Goal: Task Accomplishment & Management: Manage account settings

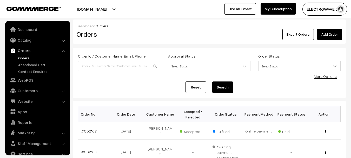
scroll to position [26, 0]
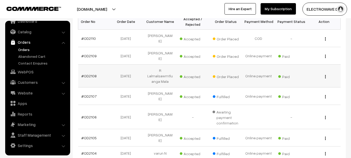
scroll to position [104, 0]
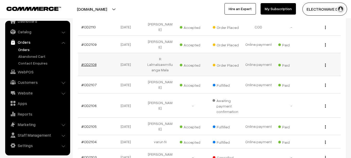
click at [87, 62] on link "#OD2108" at bounding box center [88, 64] width 15 height 4
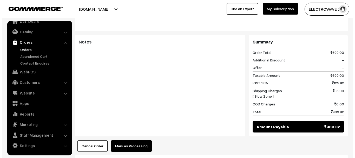
scroll to position [234, 0]
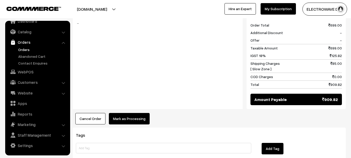
click at [134, 114] on button "Mark as Processing" at bounding box center [129, 118] width 41 height 11
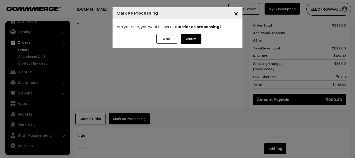
click at [191, 42] on button "Confirm" at bounding box center [191, 39] width 21 height 10
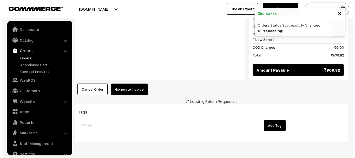
scroll to position [8, 0]
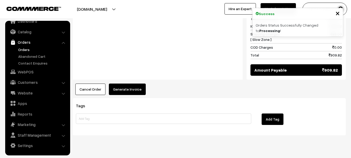
click at [127, 71] on div "Product Price Tax Rate Quantity Total CH341A 24 25 Series EEPROM Flash BIOS USB…" at bounding box center [209, 0] width 273 height 189
click at [127, 83] on button "Generate Invoice" at bounding box center [127, 88] width 37 height 11
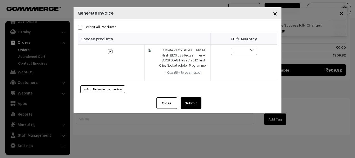
click at [194, 101] on button "Submit" at bounding box center [191, 102] width 21 height 11
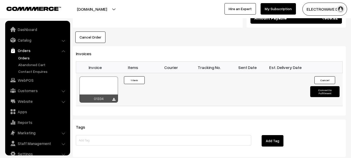
scroll to position [8, 0]
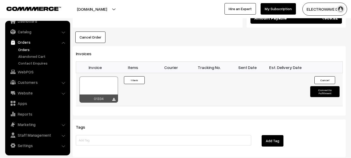
click at [106, 76] on div at bounding box center [98, 89] width 38 height 26
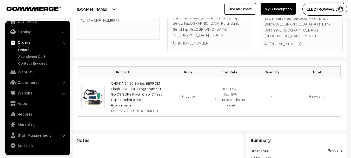
scroll to position [55, 0]
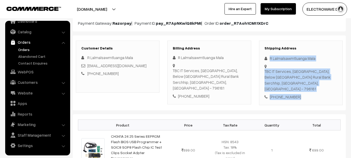
drag, startPoint x: 267, startPoint y: 55, endPoint x: 285, endPoint y: 75, distance: 27.0
click at [309, 95] on div "Shipping Address R Lalmalsawmtluanga [GEOGRAPHIC_DATA] TBC IT Services, [GEOGRA…" at bounding box center [301, 73] width 84 height 65
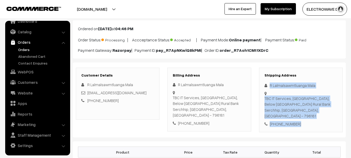
scroll to position [0, 0]
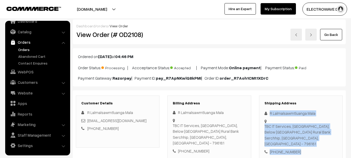
click at [293, 34] on link at bounding box center [295, 35] width 11 height 12
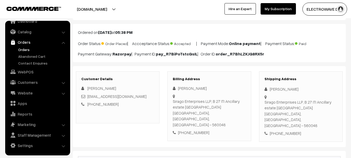
scroll to position [78, 0]
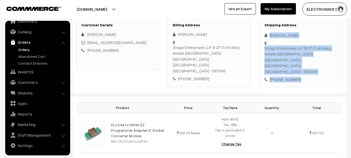
drag, startPoint x: 307, startPoint y: 70, endPoint x: 269, endPoint y: 35, distance: 52.0
click at [269, 35] on div "Shipping Address [PERSON_NAME] Sirago Enterprises LLP, [STREET_ADDRESS] [PHONE_…" at bounding box center [301, 52] width 84 height 70
copy div "[PERSON_NAME] Sirago Enterprises LLP, B 27 ITI Ancillary estate [GEOGRAPHIC_DAT…"
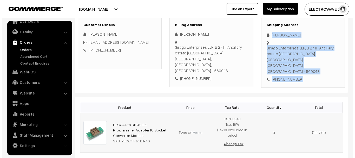
scroll to position [234, 0]
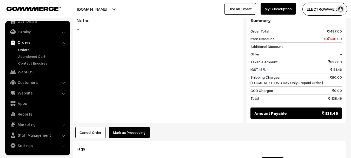
click at [134, 126] on button "Mark as Processing" at bounding box center [129, 131] width 41 height 11
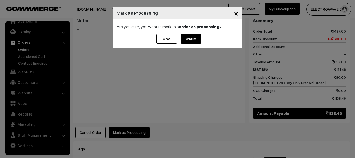
click at [192, 39] on button "Confirm" at bounding box center [191, 39] width 21 height 10
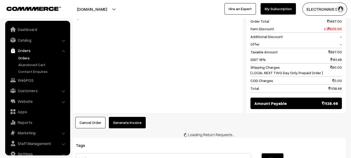
scroll to position [8, 0]
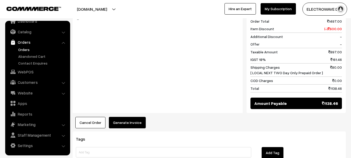
click at [124, 117] on button "Generate Invoice" at bounding box center [127, 122] width 37 height 11
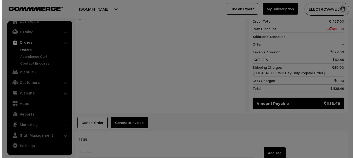
scroll to position [234, 0]
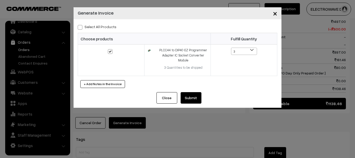
click at [199, 97] on button "Submit" at bounding box center [191, 97] width 21 height 11
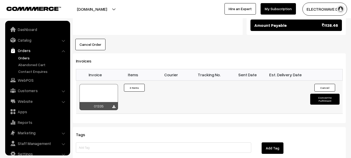
scroll to position [8, 0]
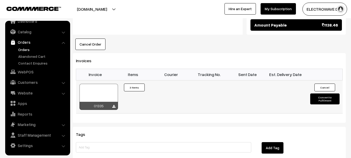
click at [101, 84] on div at bounding box center [98, 97] width 38 height 26
click at [27, 48] on link "Orders" at bounding box center [42, 49] width 51 height 5
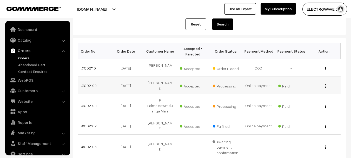
scroll to position [78, 0]
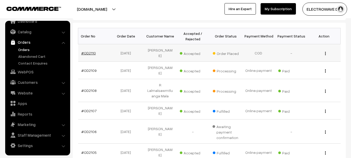
click at [90, 51] on link "#OD2110" at bounding box center [88, 53] width 15 height 4
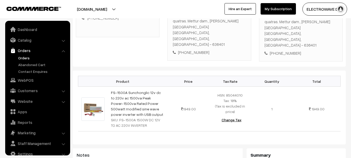
scroll to position [8, 0]
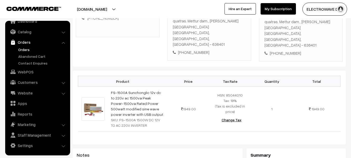
click at [288, 50] on div "+91 9842111773" at bounding box center [300, 53] width 73 height 6
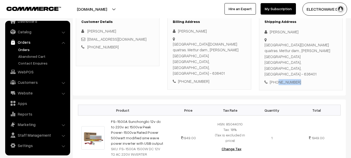
scroll to position [52, 0]
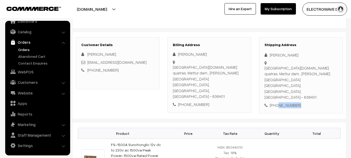
click at [268, 14] on link "My Subscription" at bounding box center [278, 8] width 35 height 11
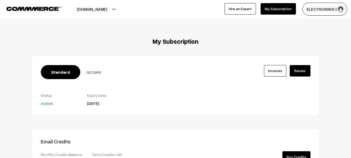
click at [100, 9] on button "[DOMAIN_NAME]" at bounding box center [92, 9] width 66 height 13
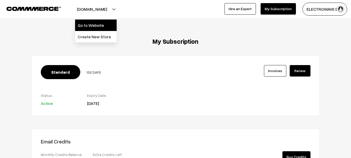
click at [98, 25] on link "Go to Website" at bounding box center [96, 24] width 42 height 11
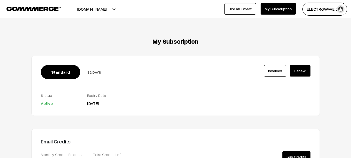
click at [101, 10] on button "[DOMAIN_NAME]" at bounding box center [92, 9] width 66 height 13
click at [272, 8] on link "My Subscription" at bounding box center [278, 8] width 35 height 11
click at [251, 9] on link "Hire an Expert" at bounding box center [239, 8] width 31 height 11
click at [92, 12] on button "[DOMAIN_NAME]" at bounding box center [92, 9] width 66 height 13
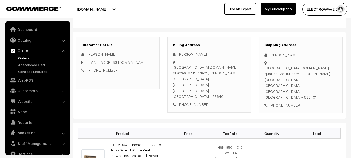
scroll to position [8, 0]
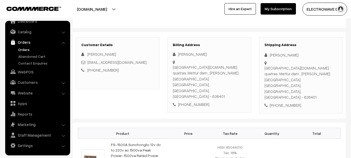
click at [28, 48] on link "Orders" at bounding box center [42, 49] width 51 height 5
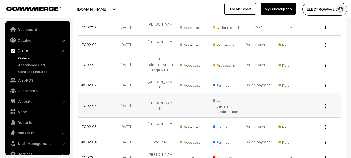
scroll to position [8, 0]
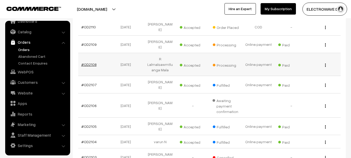
click at [89, 62] on link "#OD2108" at bounding box center [88, 64] width 15 height 4
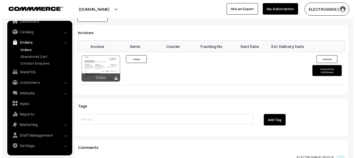
scroll to position [338, 0]
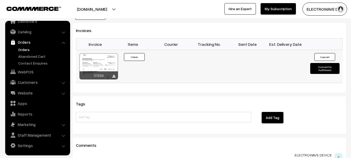
click at [331, 63] on button "Convert to Fulfilment" at bounding box center [324, 68] width 29 height 11
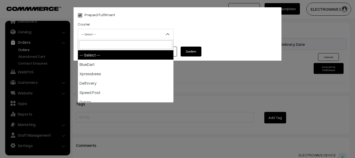
click at [106, 35] on span "-- Select --" at bounding box center [125, 34] width 95 height 9
type input "i"
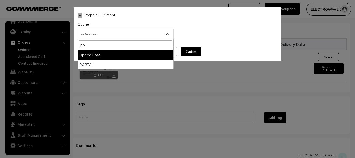
type input "pos"
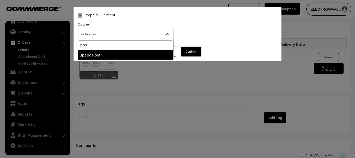
select select "5"
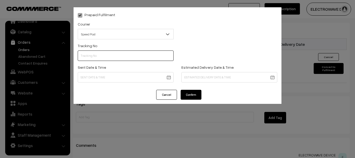
click at [122, 57] on input "text" at bounding box center [126, 55] width 96 height 10
type input "ET156243964IN"
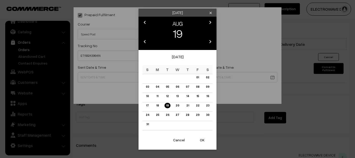
click at [202, 137] on button "OK" at bounding box center [202, 139] width 21 height 11
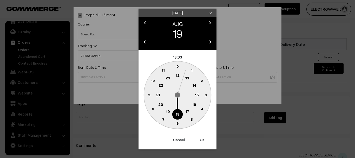
click at [202, 137] on button "OK" at bounding box center [202, 139] width 21 height 11
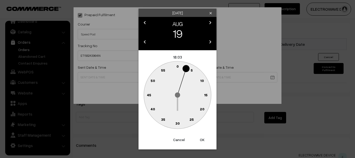
click at [202, 137] on button "OK" at bounding box center [202, 139] width 21 height 11
type input "19-08-2025 18:03"
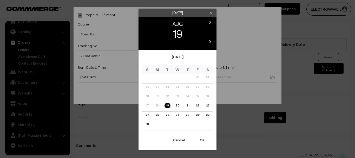
click at [147, 115] on link "24" at bounding box center [147, 114] width 6 height 5
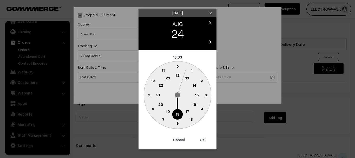
click at [204, 140] on button "OK" at bounding box center [202, 139] width 21 height 11
type input "24-08-2025 18:03"
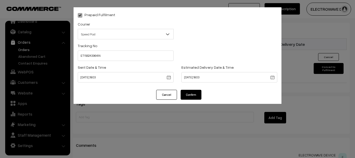
click at [189, 97] on button "Confirm" at bounding box center [191, 95] width 21 height 10
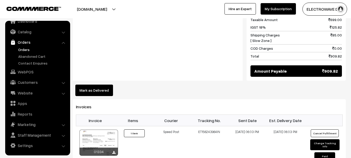
scroll to position [260, 0]
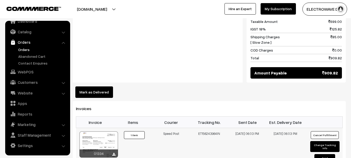
drag, startPoint x: 208, startPoint y: 124, endPoint x: 233, endPoint y: 125, distance: 25.0
click at [235, 128] on tr "01334 Invoice #01334 ×" at bounding box center [209, 147] width 267 height 39
click at [27, 49] on link "Orders" at bounding box center [42, 49] width 51 height 5
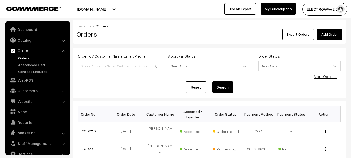
scroll to position [8, 0]
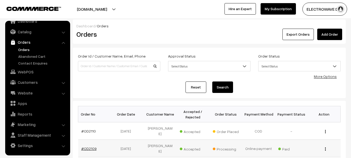
click at [91, 146] on link "#OD2109" at bounding box center [88, 148] width 15 height 4
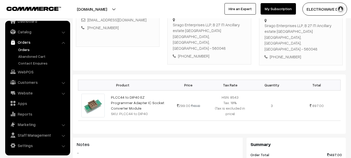
scroll to position [104, 0]
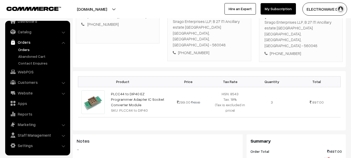
click at [315, 36] on div "Sirago Enterprises LLP, B 27 ITI Ancillary estate Mahadevapura Bangalore, Karna…" at bounding box center [300, 33] width 73 height 29
copy div "560048"
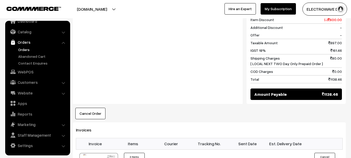
scroll to position [234, 0]
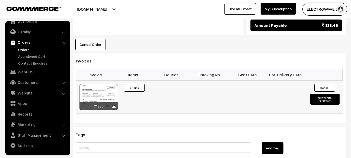
click at [323, 94] on button "Convert to Fulfilment" at bounding box center [324, 99] width 29 height 11
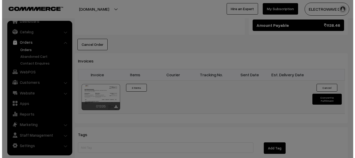
scroll to position [312, 0]
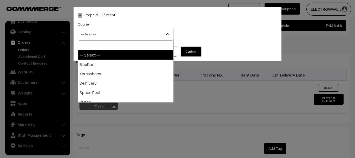
click at [125, 34] on span "-- Select --" at bounding box center [125, 34] width 95 height 9
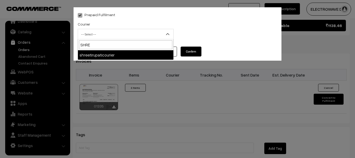
type input "SHREE"
select select "8"
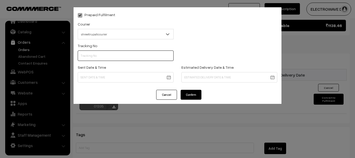
click at [115, 56] on input "text" at bounding box center [126, 55] width 96 height 10
type input "374800041947"
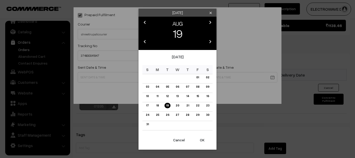
click at [201, 138] on button "OK" at bounding box center [202, 139] width 21 height 11
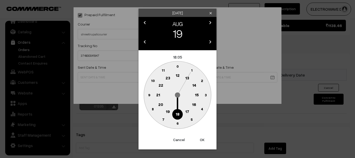
click at [201, 138] on button "OK" at bounding box center [202, 139] width 21 height 11
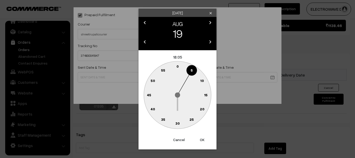
click at [201, 138] on button "OK" at bounding box center [202, 139] width 21 height 11
type input "19-08-2025 18:05"
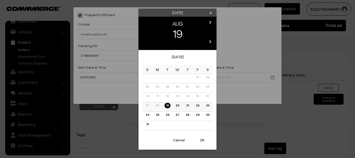
click at [199, 104] on link "22" at bounding box center [197, 105] width 6 height 5
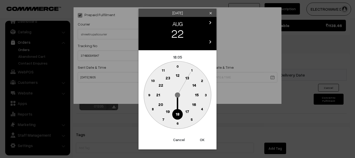
click at [204, 145] on button "OK" at bounding box center [202, 139] width 21 height 11
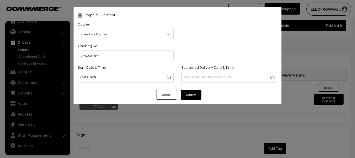
type input "22-08-2025 18:05"
click at [198, 97] on button "Confirm" at bounding box center [191, 95] width 21 height 10
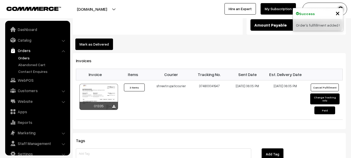
scroll to position [8, 0]
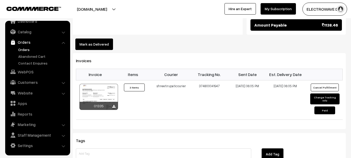
click at [30, 47] on link "Orders" at bounding box center [42, 49] width 51 height 5
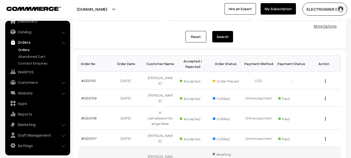
scroll to position [130, 0]
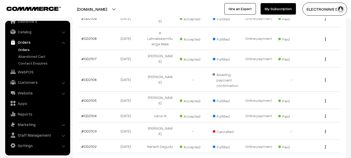
click at [25, 49] on link "Orders" at bounding box center [42, 49] width 51 height 5
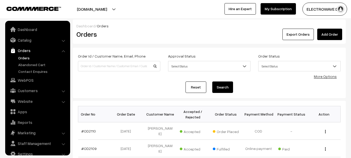
scroll to position [8, 0]
